Goal: Task Accomplishment & Management: Manage account settings

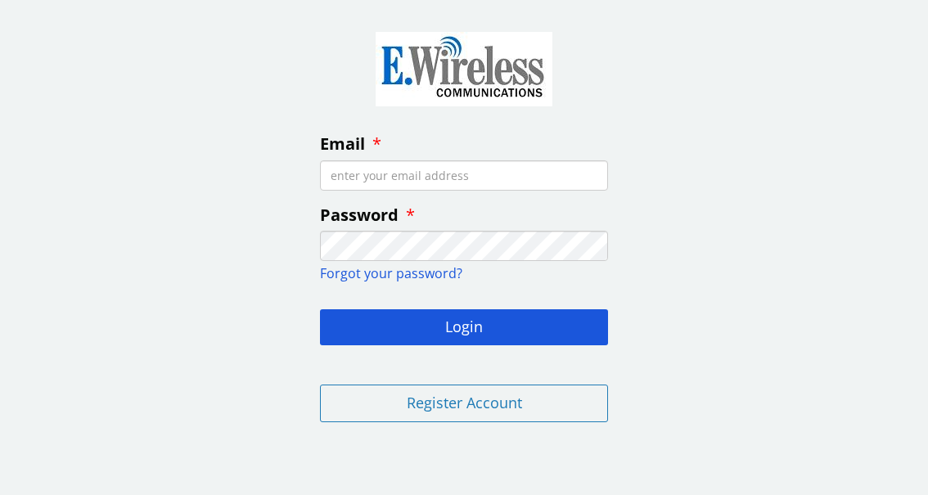
type input "sharigymnast@sbcglobal.net"
click at [464, 325] on button "Login" at bounding box center [464, 327] width 288 height 36
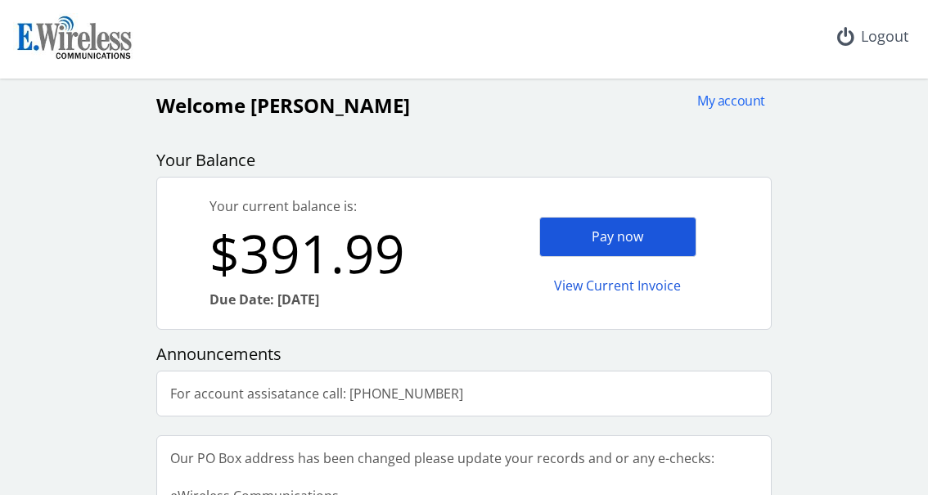
click at [604, 236] on div "Pay now" at bounding box center [617, 237] width 157 height 40
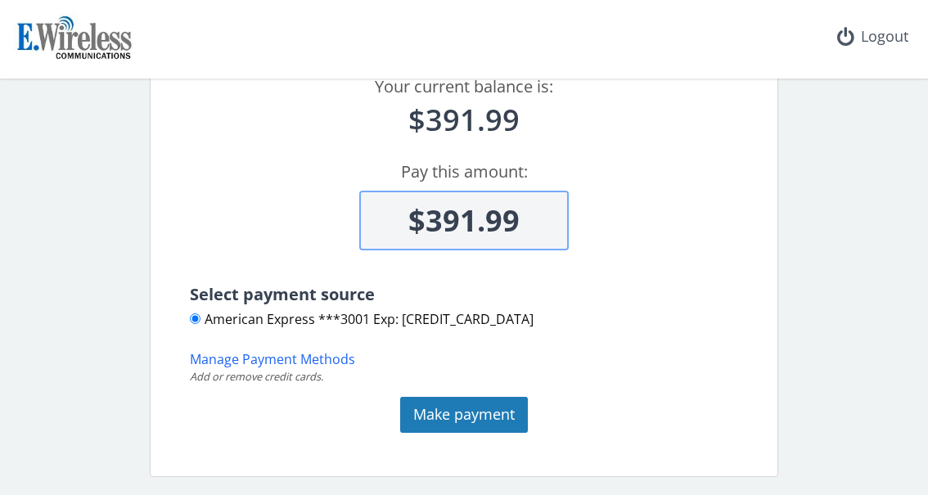
scroll to position [121, 0]
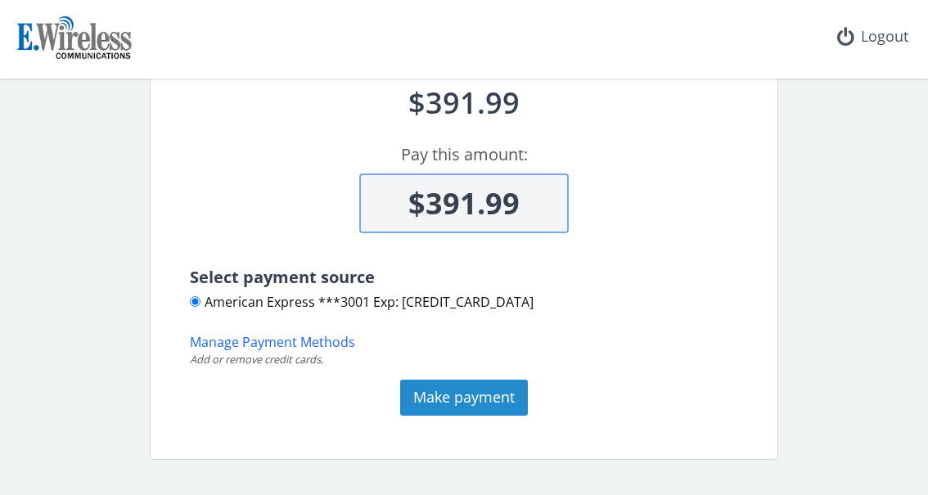
click at [448, 397] on button "Make payment" at bounding box center [464, 398] width 128 height 36
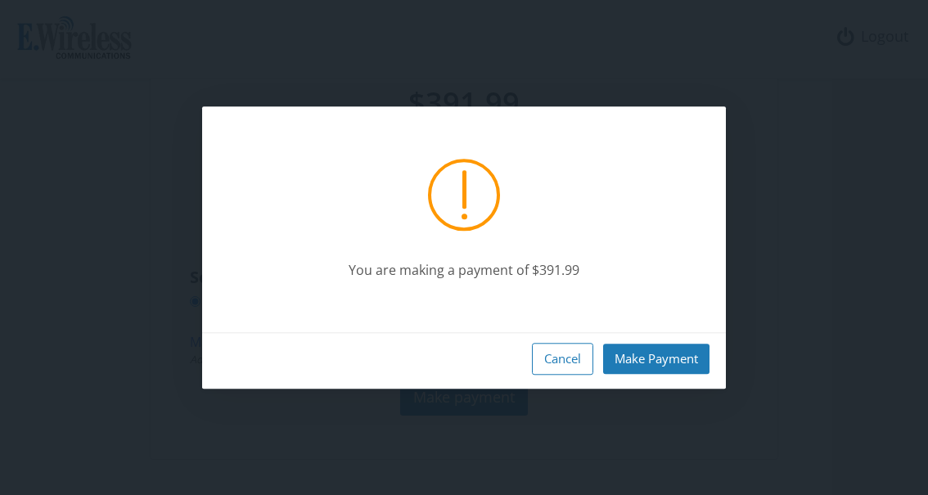
click at [678, 337] on div "Cancel Make Payment" at bounding box center [463, 360] width 523 height 56
click at [676, 351] on button "Make Payment" at bounding box center [656, 359] width 106 height 30
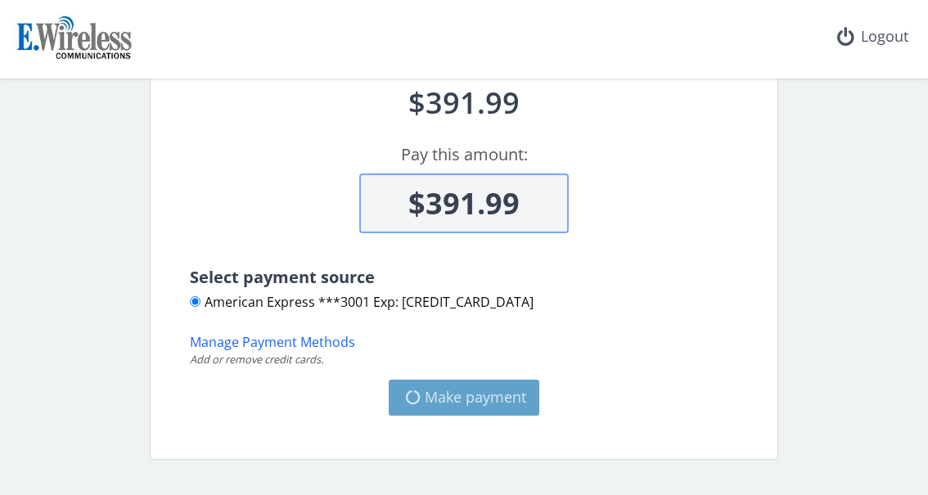
type input "$0"
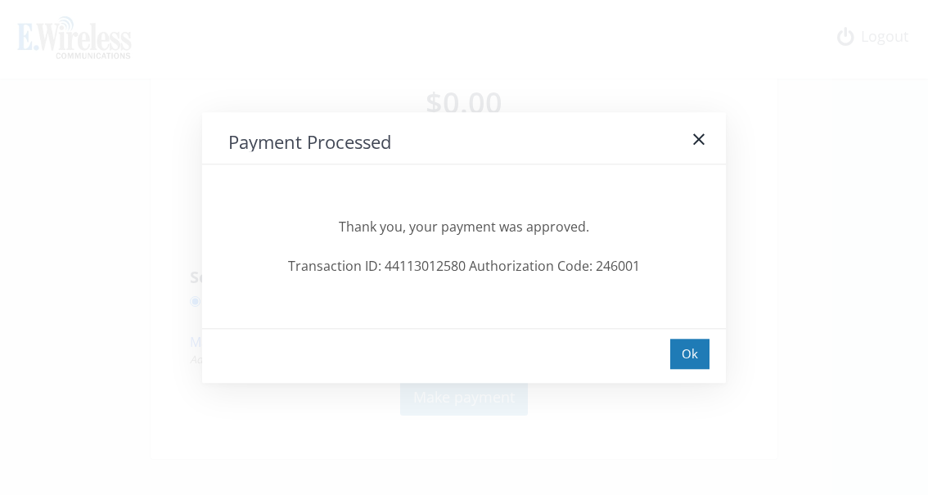
click at [697, 332] on div "Ok" at bounding box center [463, 355] width 523 height 55
click at [694, 340] on div "Ok" at bounding box center [689, 354] width 39 height 30
